Goal: Task Accomplishment & Management: Manage account settings

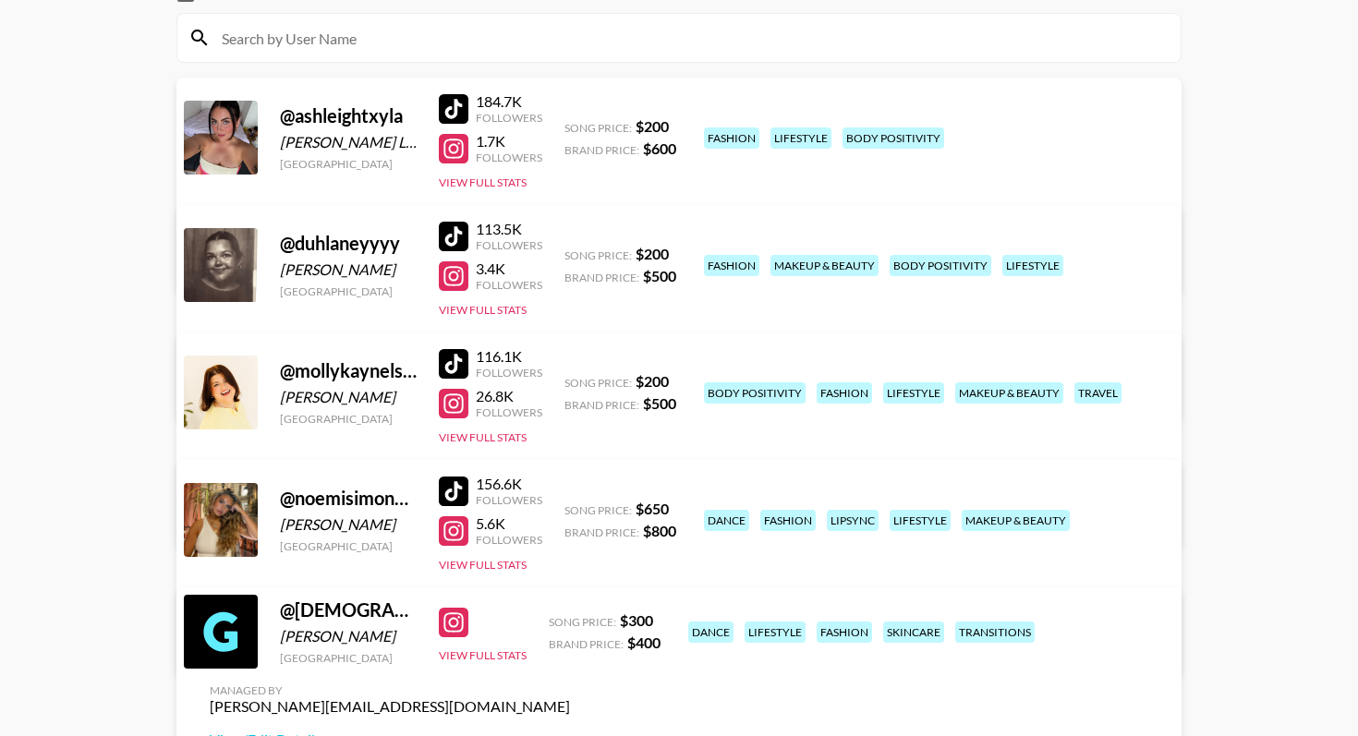
scroll to position [240, 0]
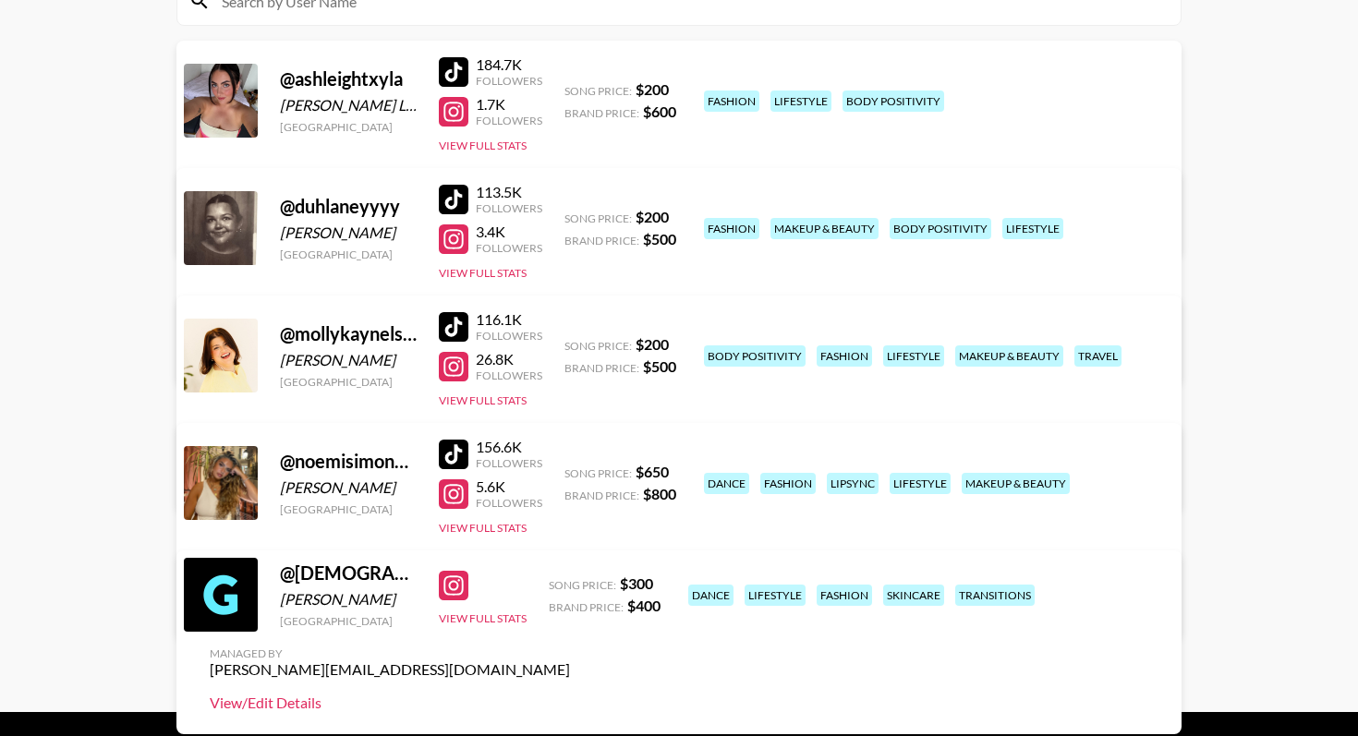
click at [570, 694] on link "View/Edit Details" at bounding box center [390, 703] width 360 height 18
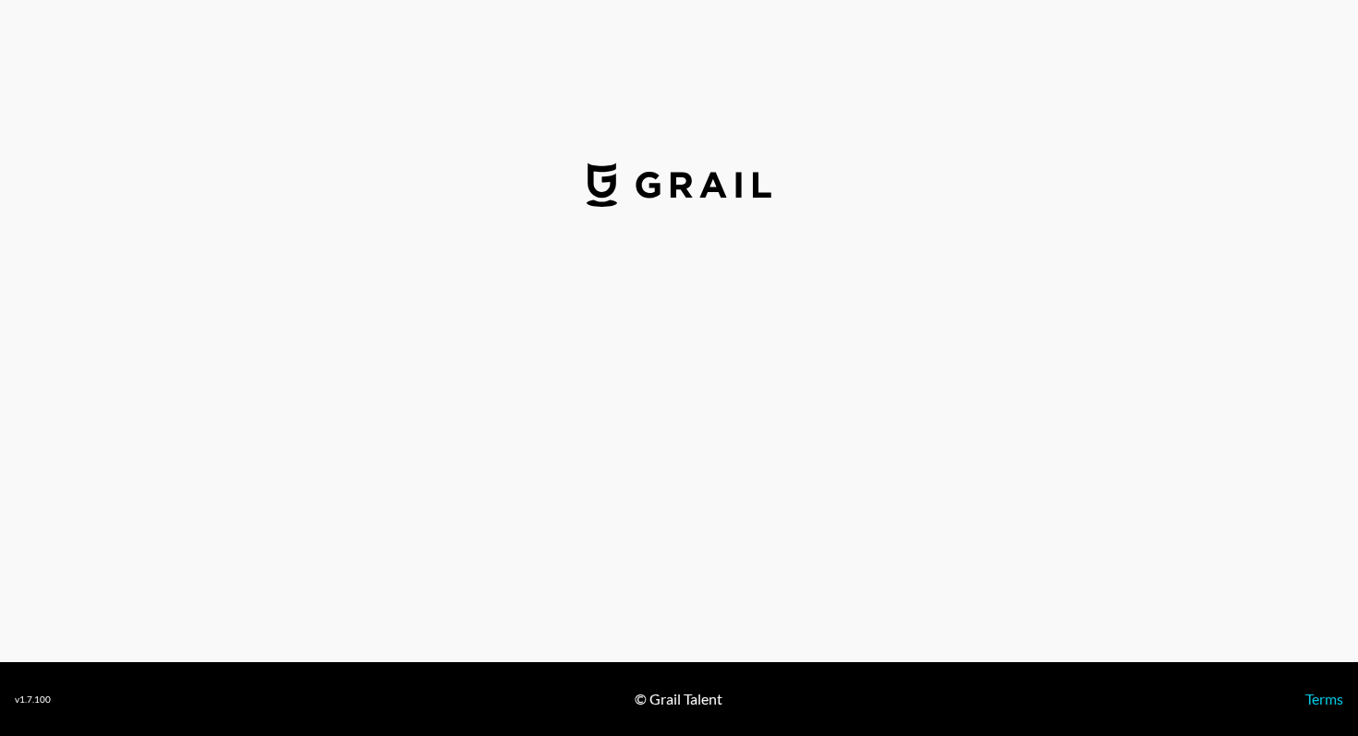
select select "USD"
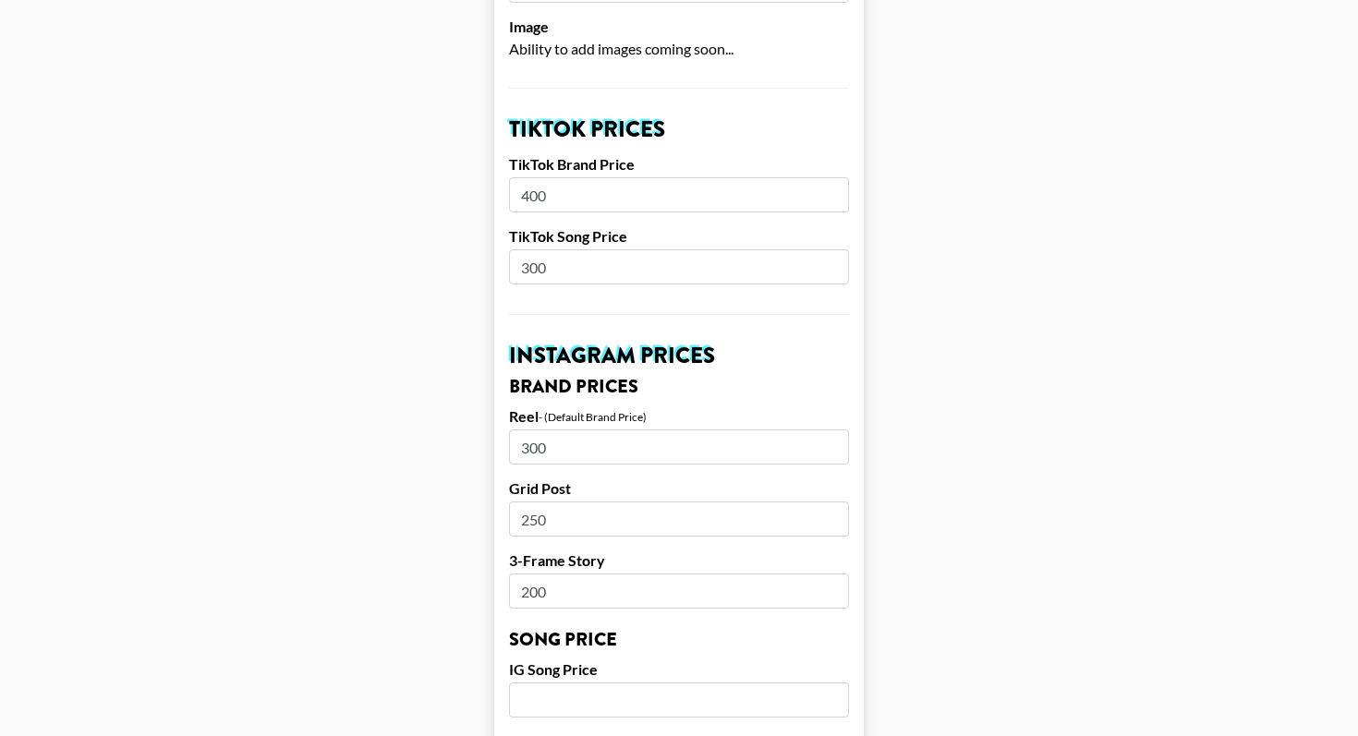
scroll to position [577, 0]
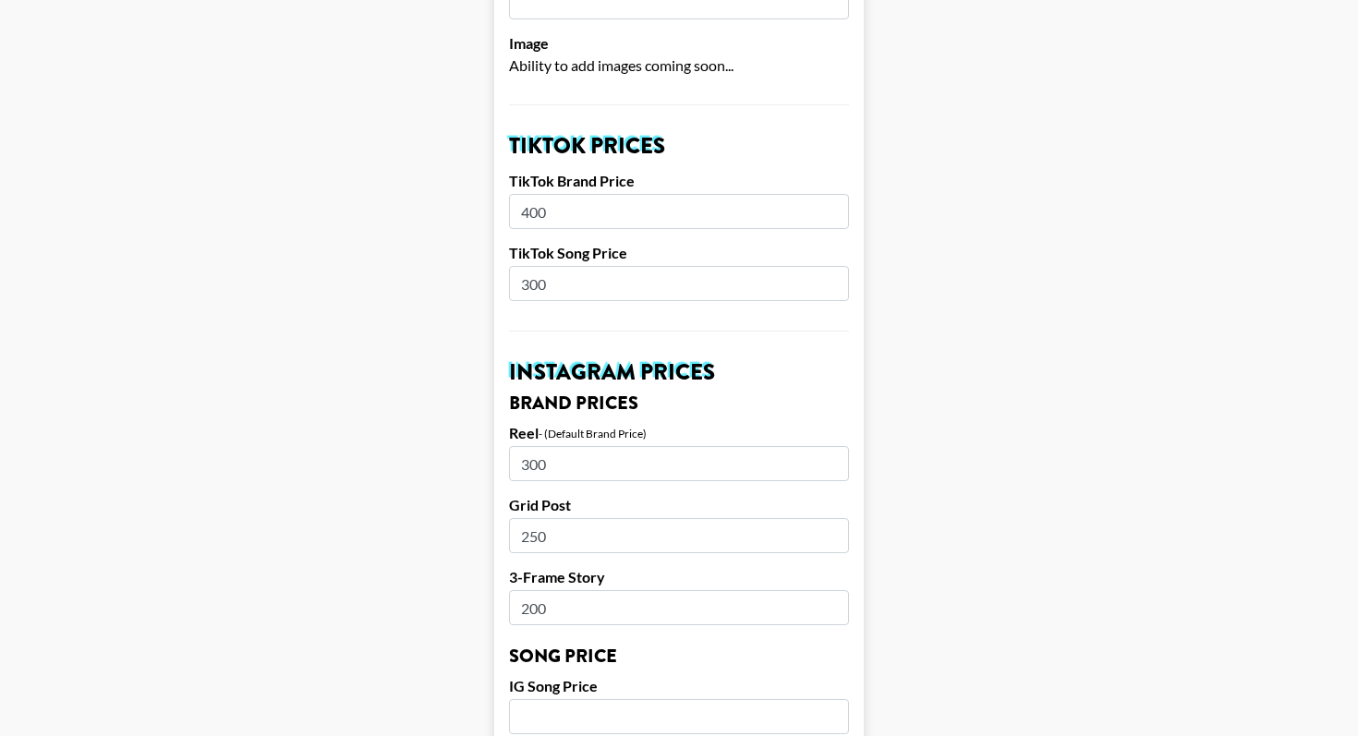
click at [538, 266] on input "300" at bounding box center [679, 283] width 340 height 35
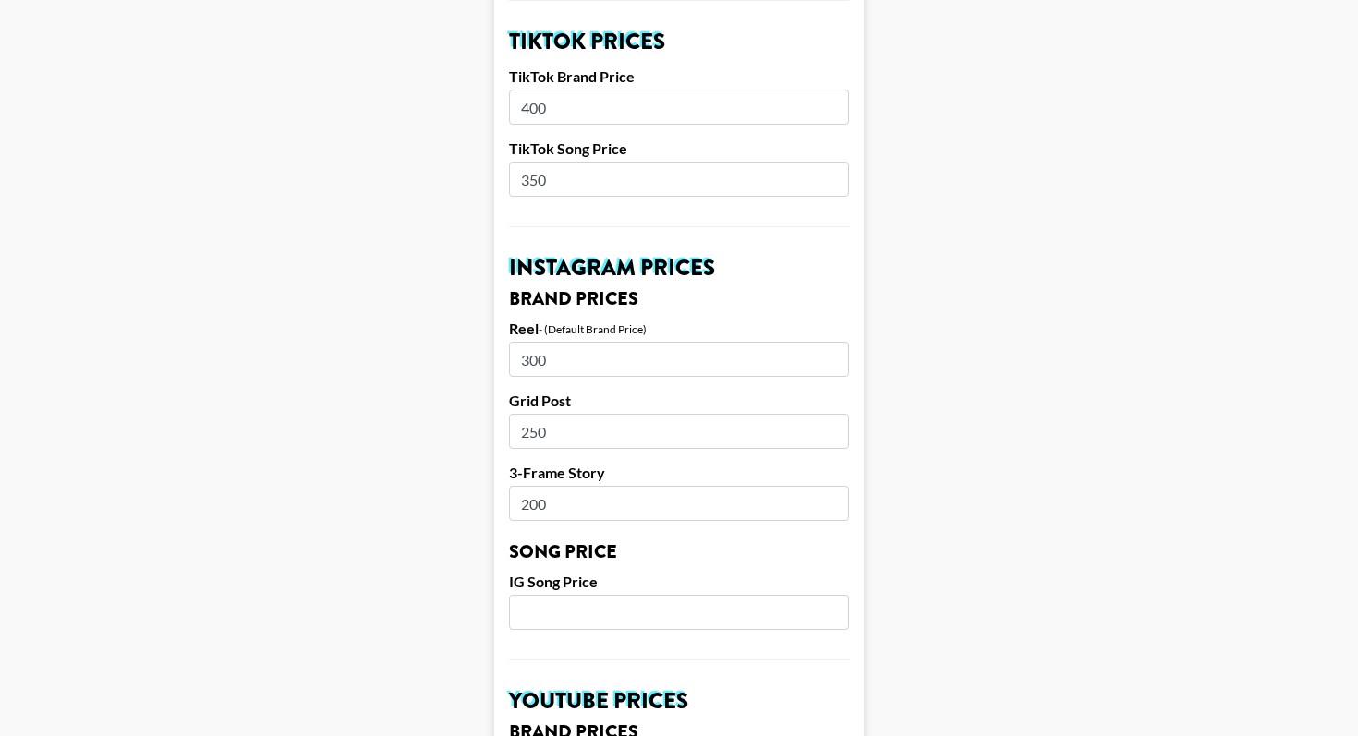
type input "350"
click at [536, 342] on input "300" at bounding box center [679, 359] width 340 height 35
type input "300"
click at [993, 370] on main "Airtable ID: rectlTHgk7FUiWXa6 Manager(s) filipa.costa@grail-talent.com ​ TikTo…" at bounding box center [679, 584] width 1328 height 2325
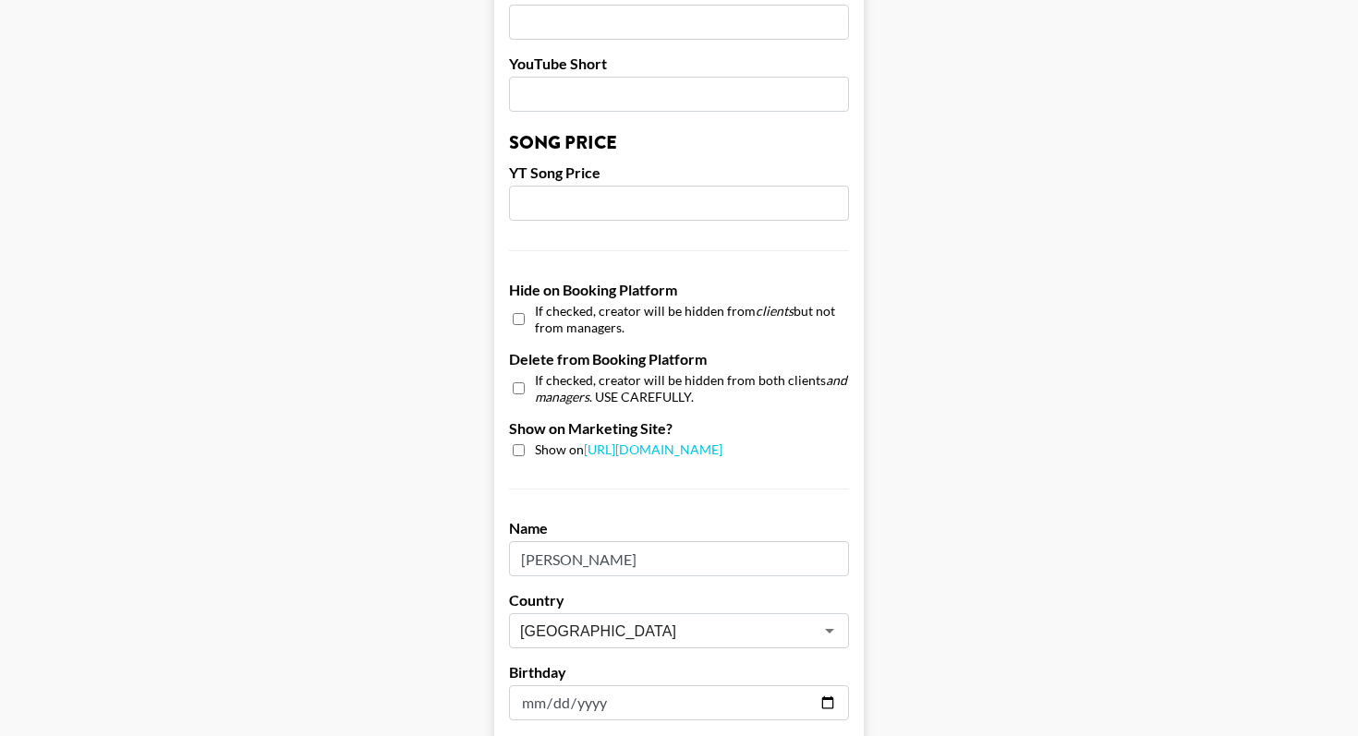
scroll to position [1770, 0]
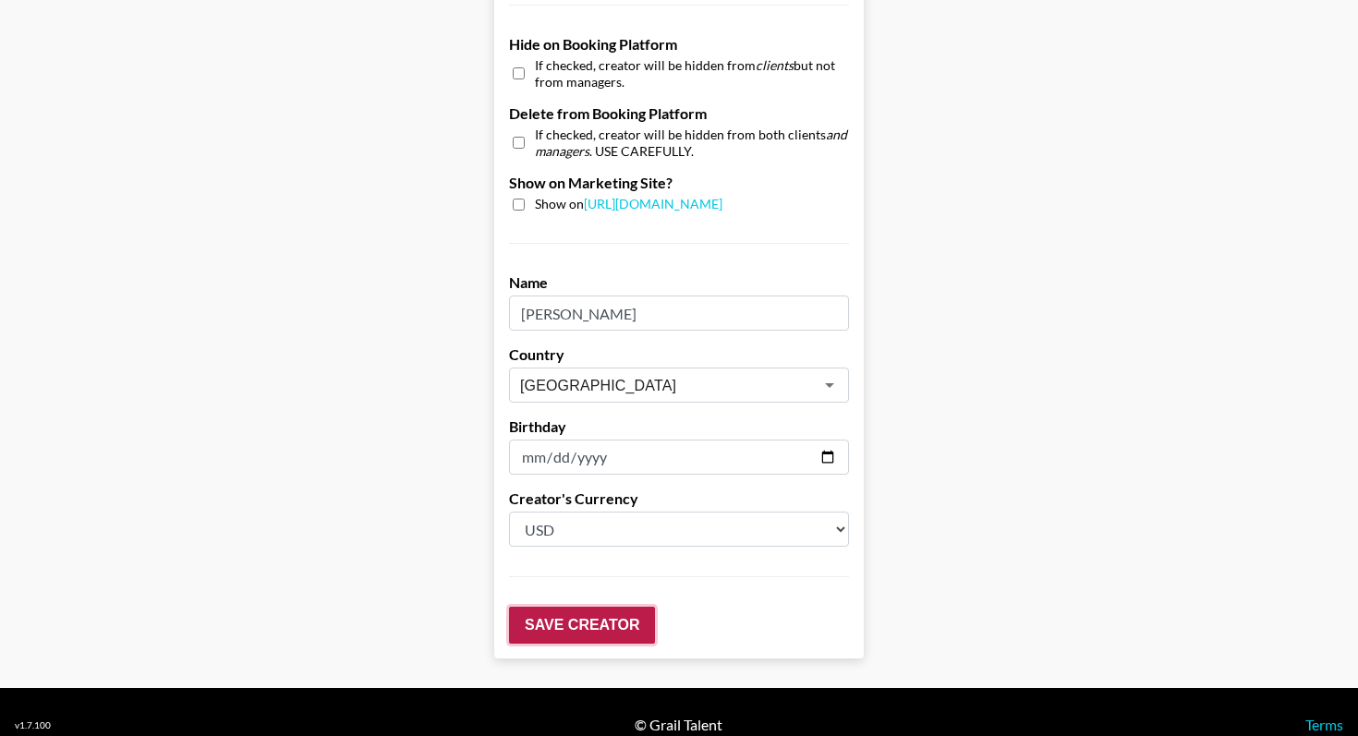
click at [599, 607] on input "Save Creator" at bounding box center [582, 625] width 146 height 37
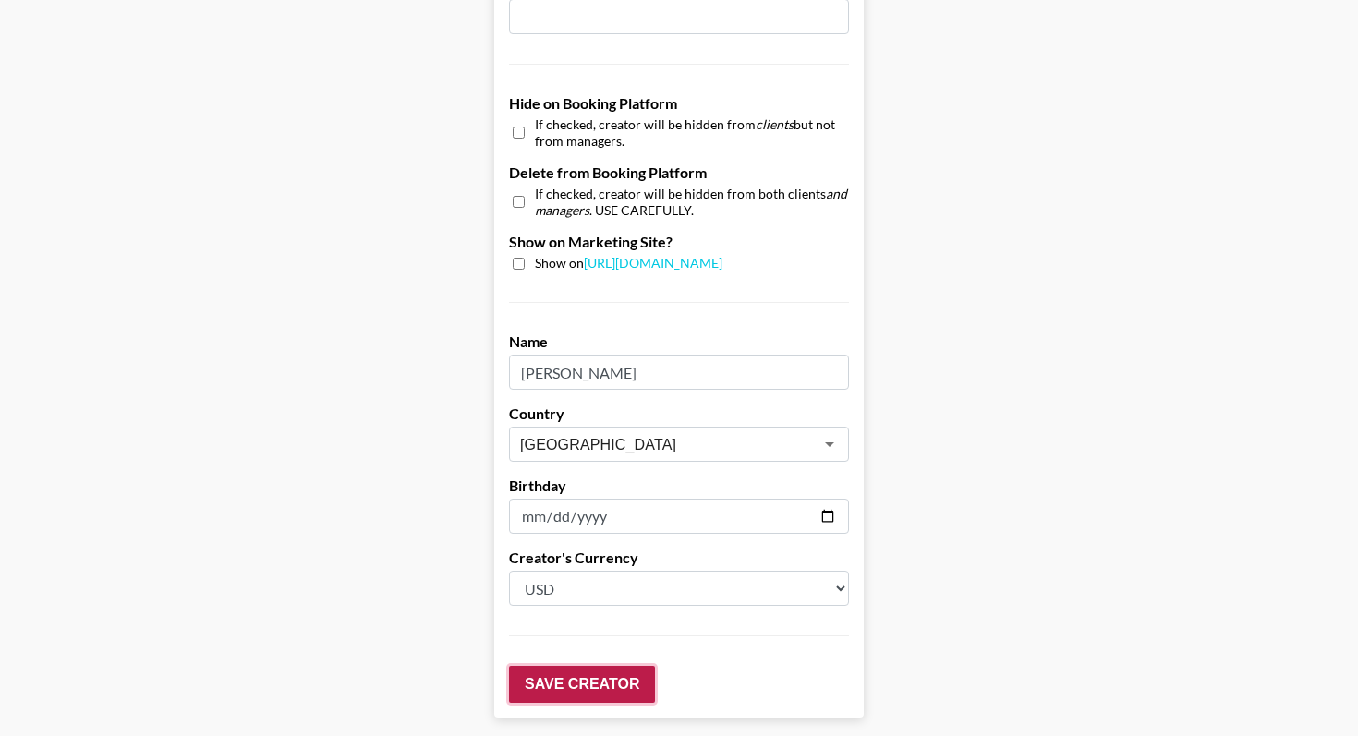
scroll to position [1829, 0]
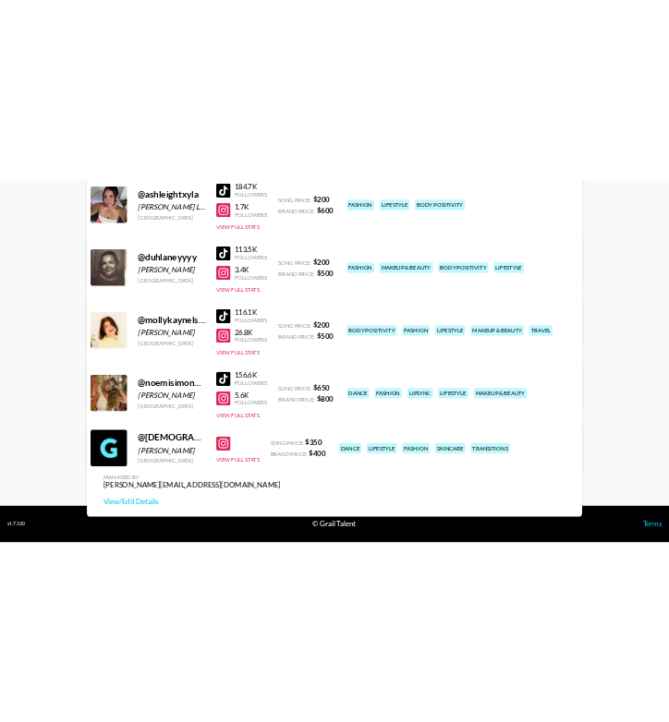
scroll to position [347, 0]
